Goal: Complete application form: Complete application form

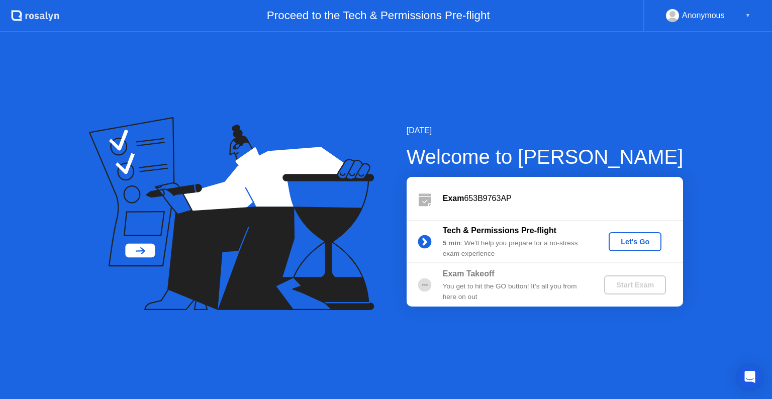
click at [631, 249] on button "Let's Go" at bounding box center [635, 241] width 53 height 19
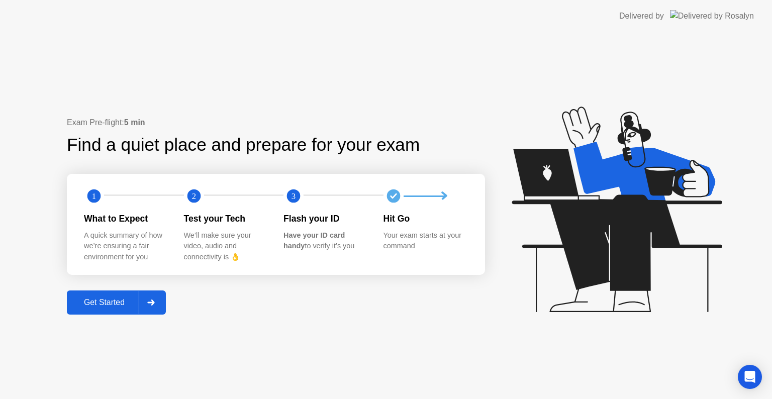
click at [112, 306] on div "Get Started" at bounding box center [104, 302] width 69 height 9
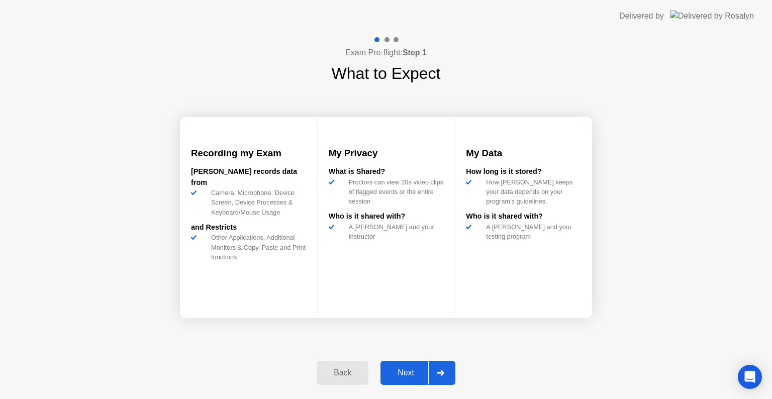
click at [407, 368] on div "Next" at bounding box center [405, 372] width 45 height 9
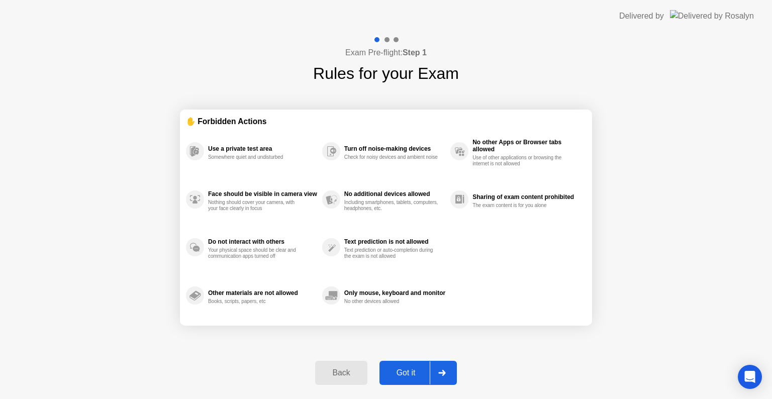
click at [407, 368] on div "Got it" at bounding box center [405, 372] width 47 height 9
select select "**********"
select select "*******"
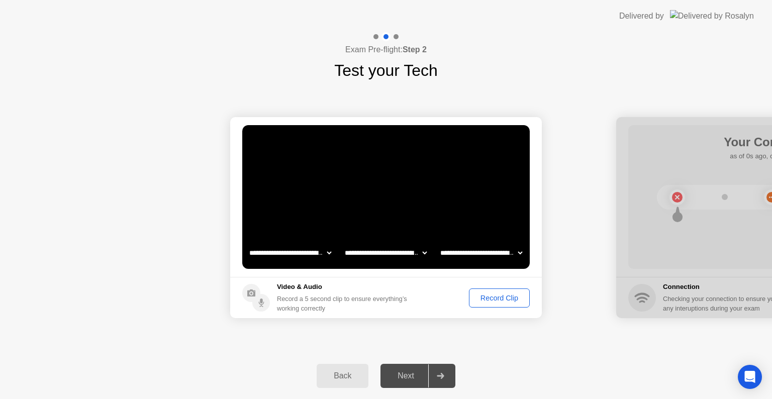
click at [409, 378] on div "Next" at bounding box center [405, 375] width 45 height 9
click at [495, 297] on div "Record Clip" at bounding box center [499, 298] width 54 height 8
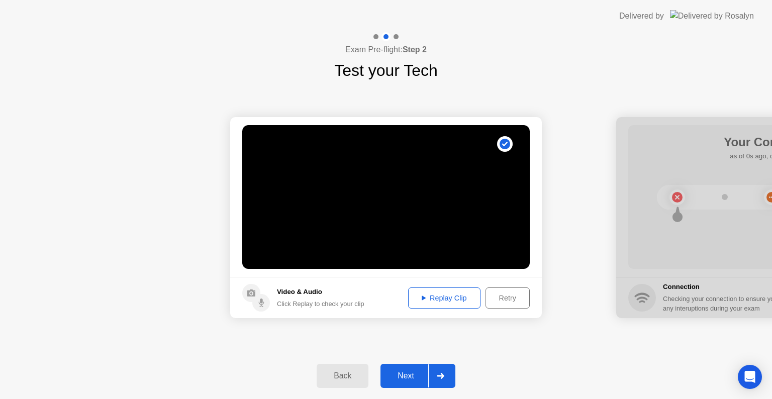
click at [445, 304] on button "Replay Clip" at bounding box center [444, 297] width 72 height 21
click at [410, 372] on div "Next" at bounding box center [405, 375] width 45 height 9
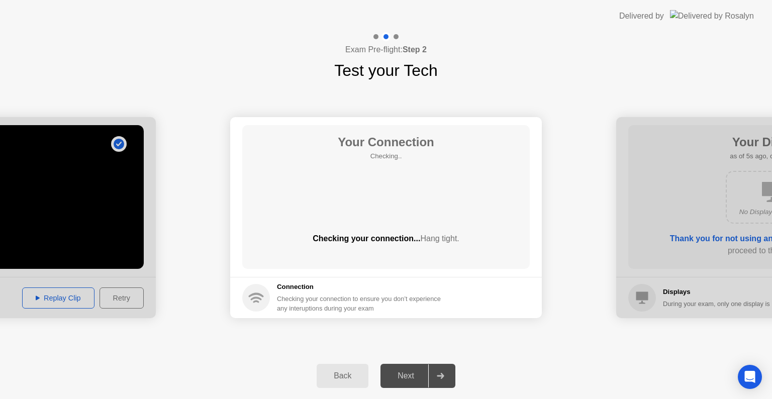
click at [390, 229] on div "Your Connection Checking.. Checking your connection... Hang tight." at bounding box center [385, 197] width 287 height 144
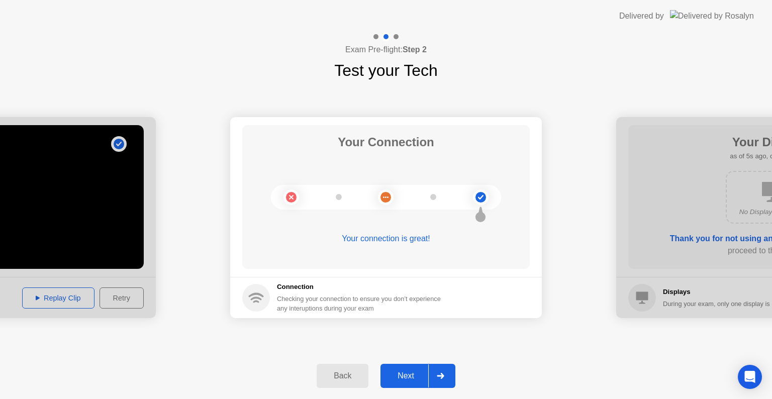
click at [409, 377] on div "Next" at bounding box center [405, 375] width 45 height 9
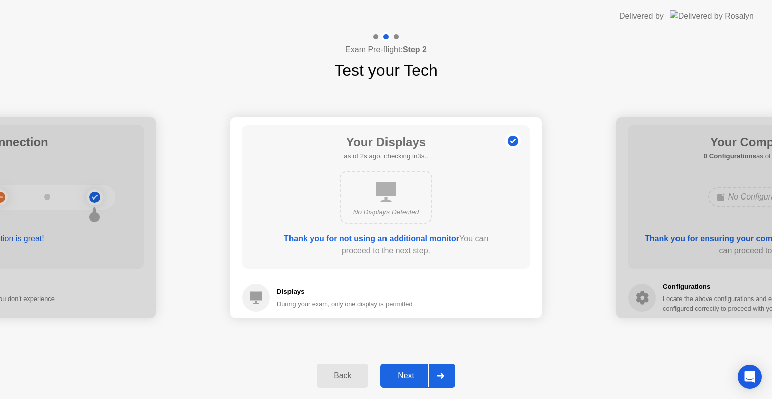
click at [409, 377] on div "Next" at bounding box center [405, 375] width 45 height 9
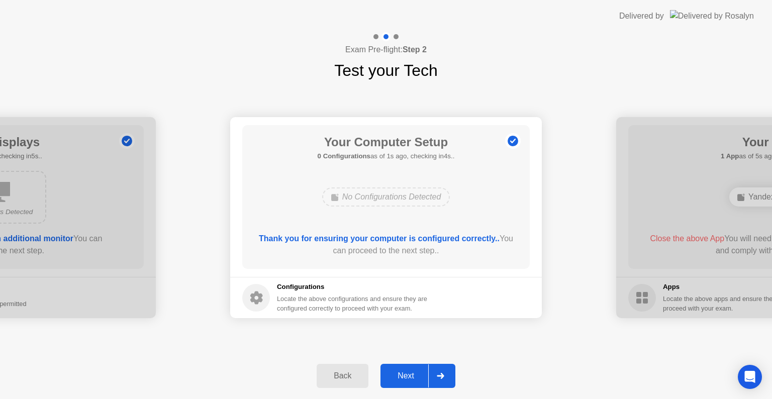
click at [409, 377] on div "Next" at bounding box center [405, 375] width 45 height 9
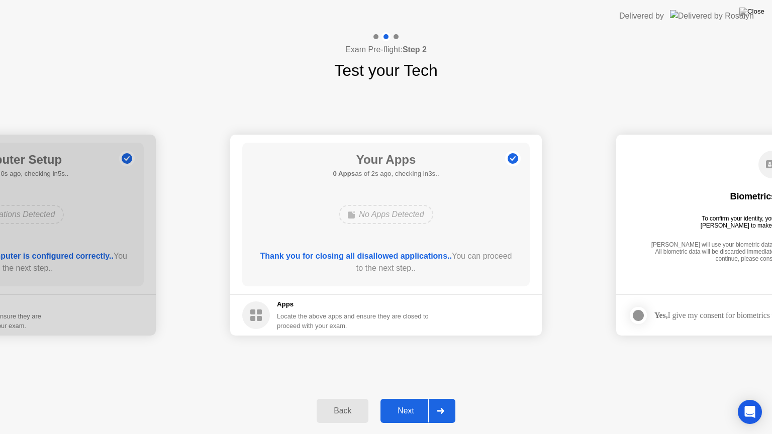
click at [411, 399] on div "Next" at bounding box center [405, 411] width 45 height 9
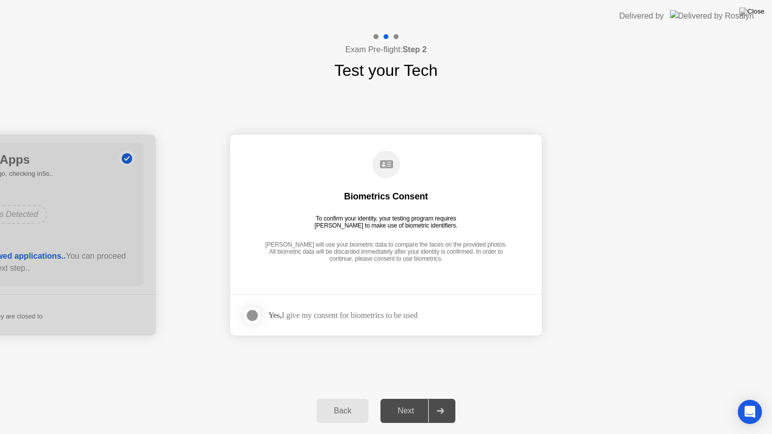
click at [258, 314] on div at bounding box center [252, 316] width 12 height 12
click at [410, 399] on div "Next" at bounding box center [405, 411] width 45 height 9
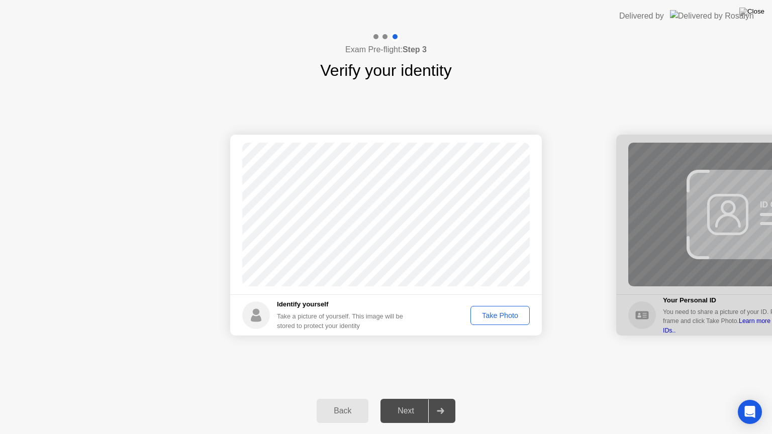
click at [496, 315] on div "Take Photo" at bounding box center [500, 316] width 52 height 8
click at [410, 399] on div "Next" at bounding box center [405, 411] width 45 height 9
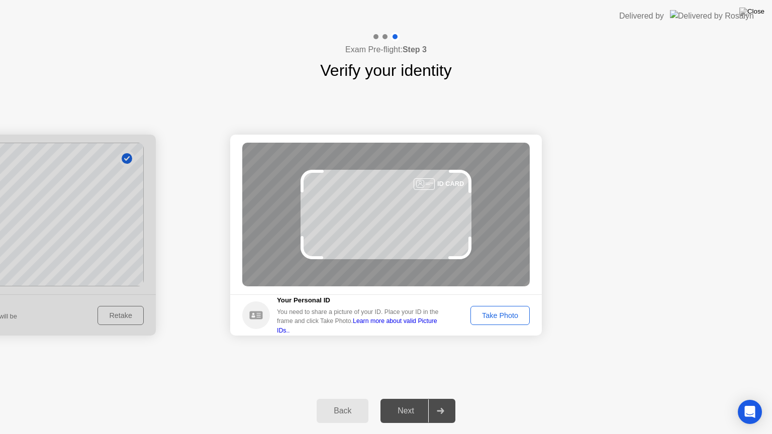
click at [495, 312] on div "Take Photo" at bounding box center [500, 316] width 52 height 8
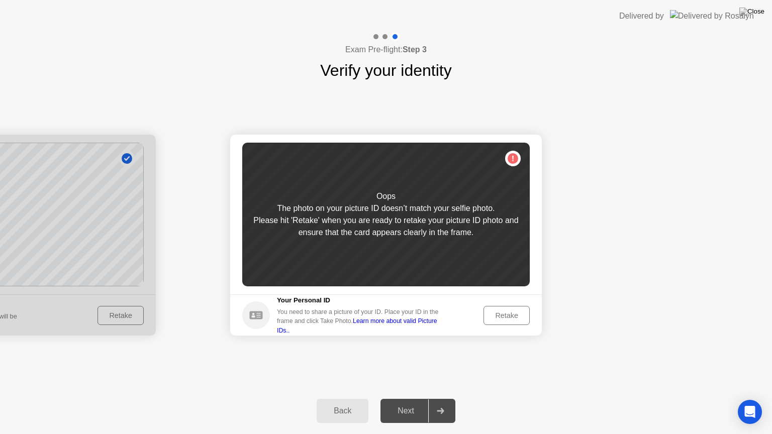
click at [495, 312] on div "Retake" at bounding box center [506, 316] width 39 height 8
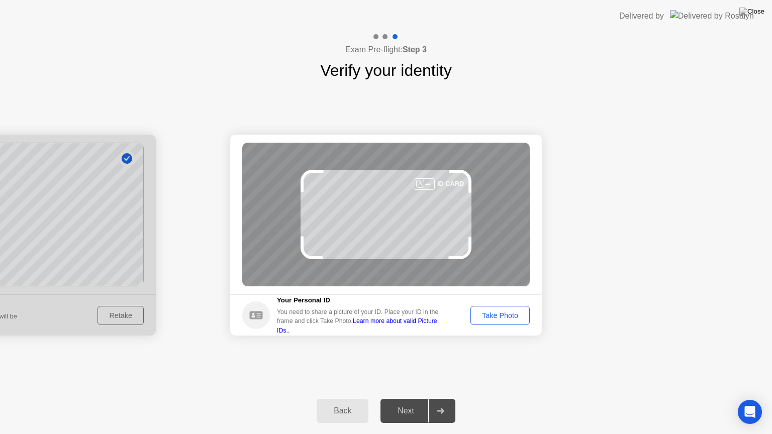
click at [505, 312] on div "Take Photo" at bounding box center [500, 316] width 52 height 8
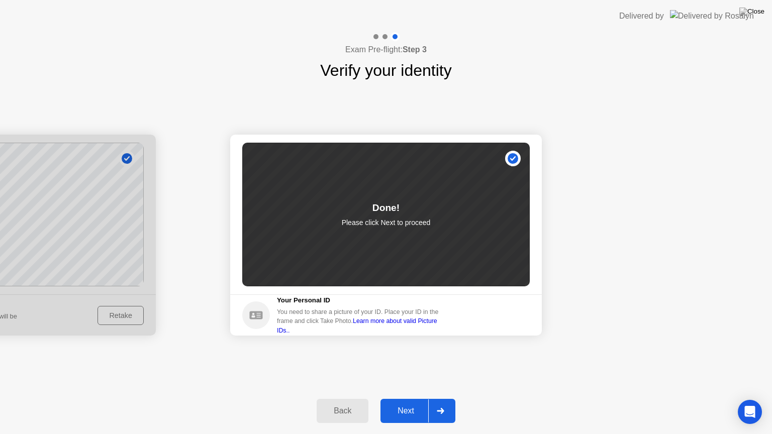
click at [409, 399] on div "Next" at bounding box center [405, 411] width 45 height 9
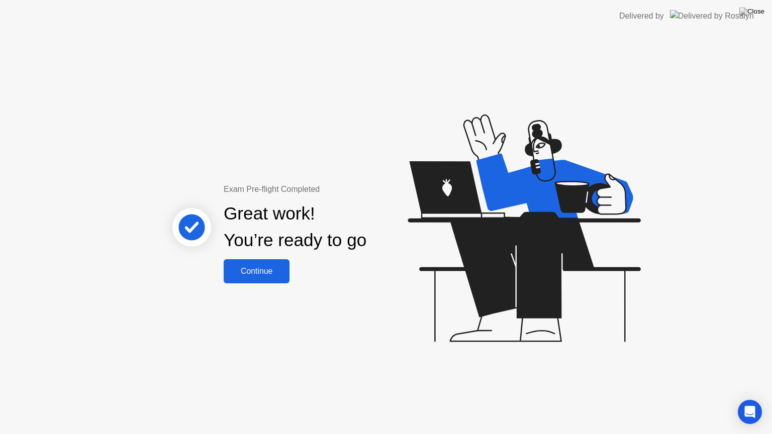
click at [263, 273] on div "Continue" at bounding box center [257, 271] width 60 height 9
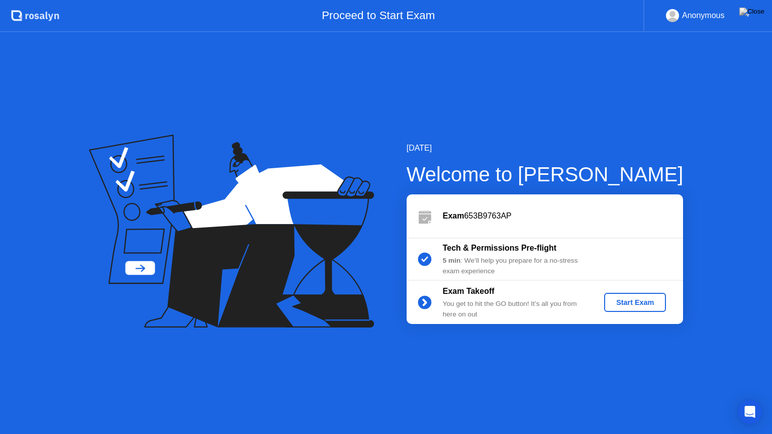
click at [639, 301] on div "Start Exam" at bounding box center [635, 303] width 54 height 8
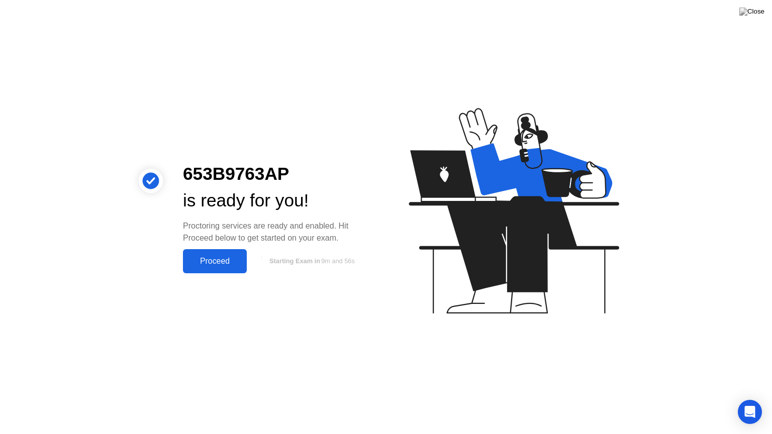
click at [208, 261] on div "Proceed" at bounding box center [215, 261] width 58 height 9
